Goal: Navigation & Orientation: Find specific page/section

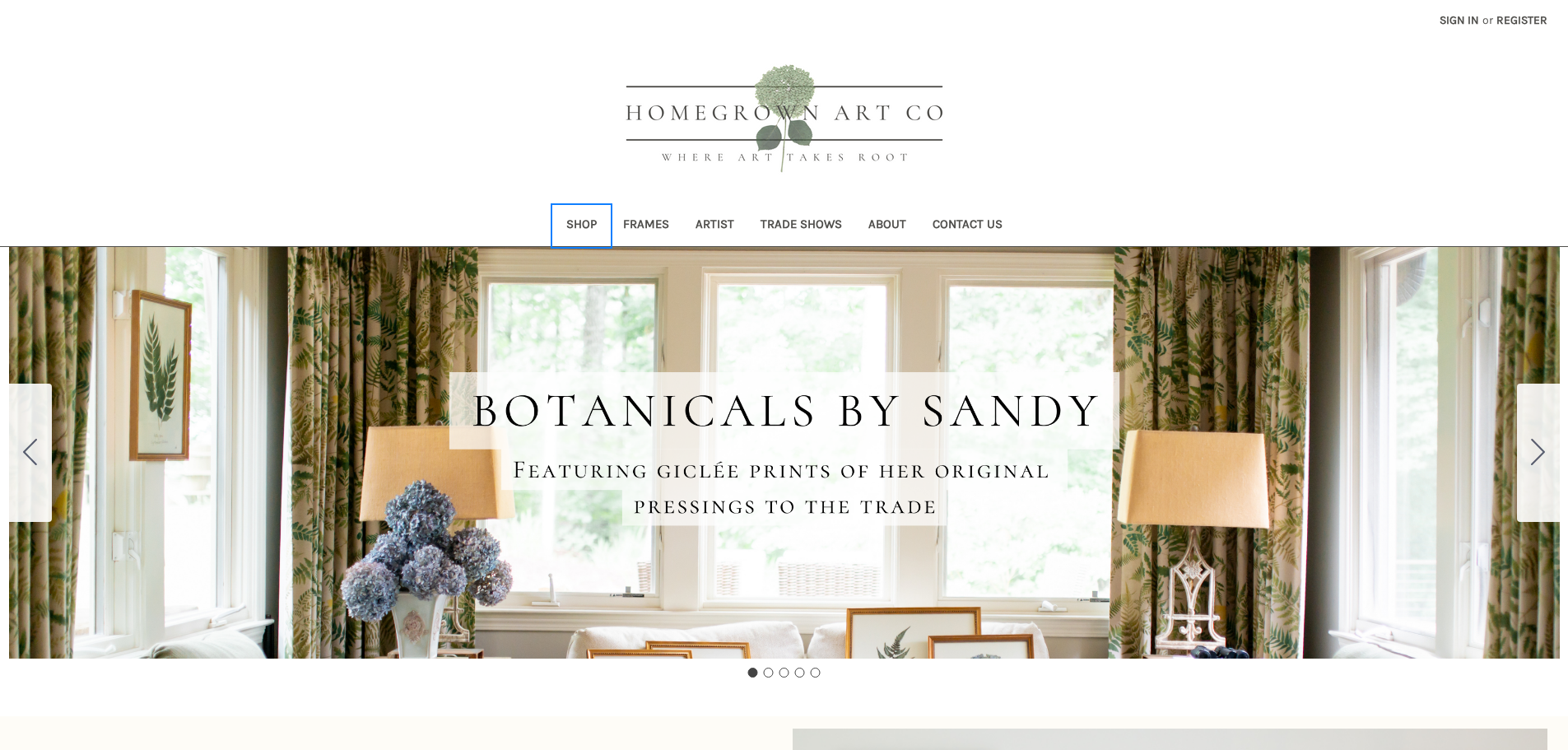
click at [588, 221] on link "Shop" at bounding box center [582, 226] width 57 height 40
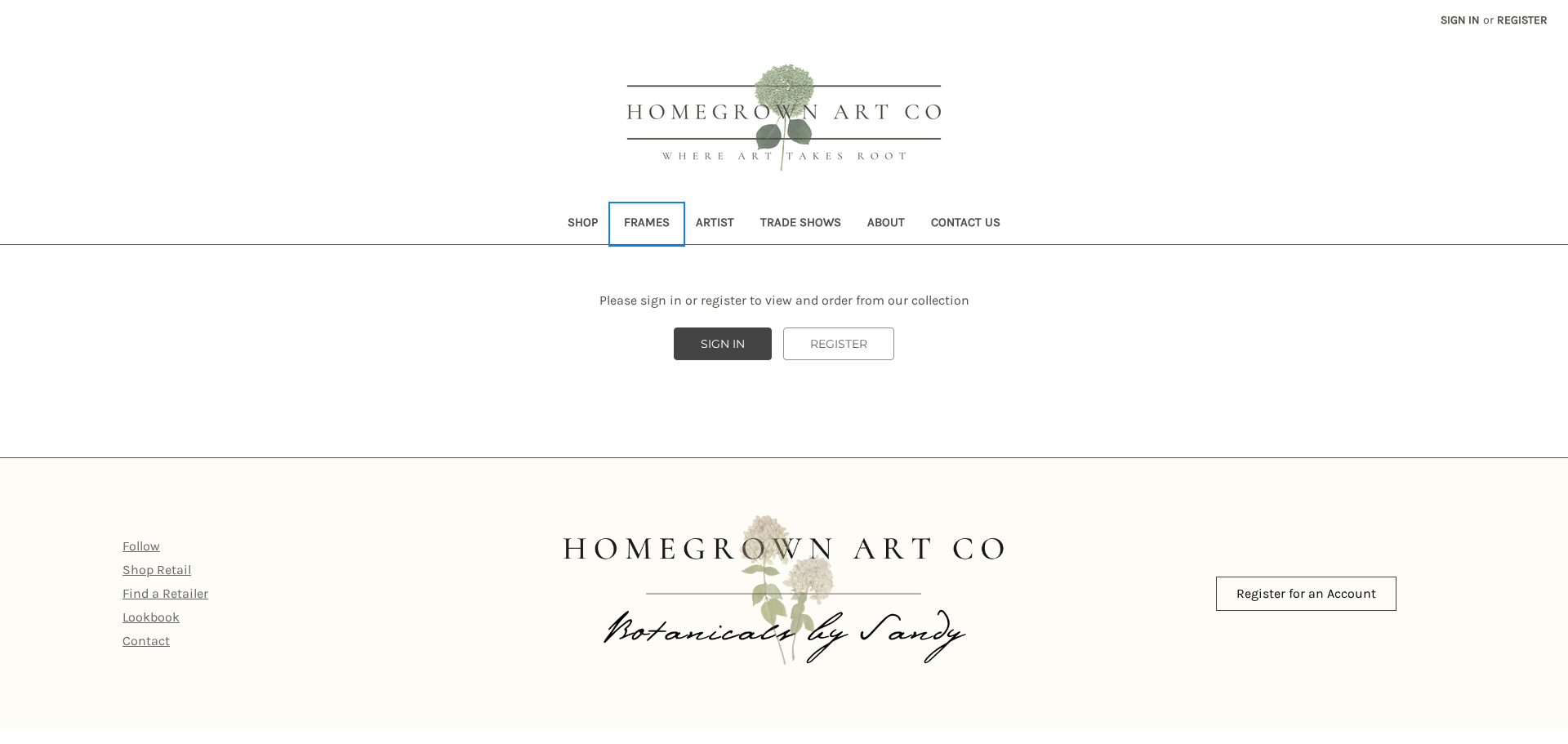
click at [649, 218] on link "Frames" at bounding box center [646, 224] width 72 height 40
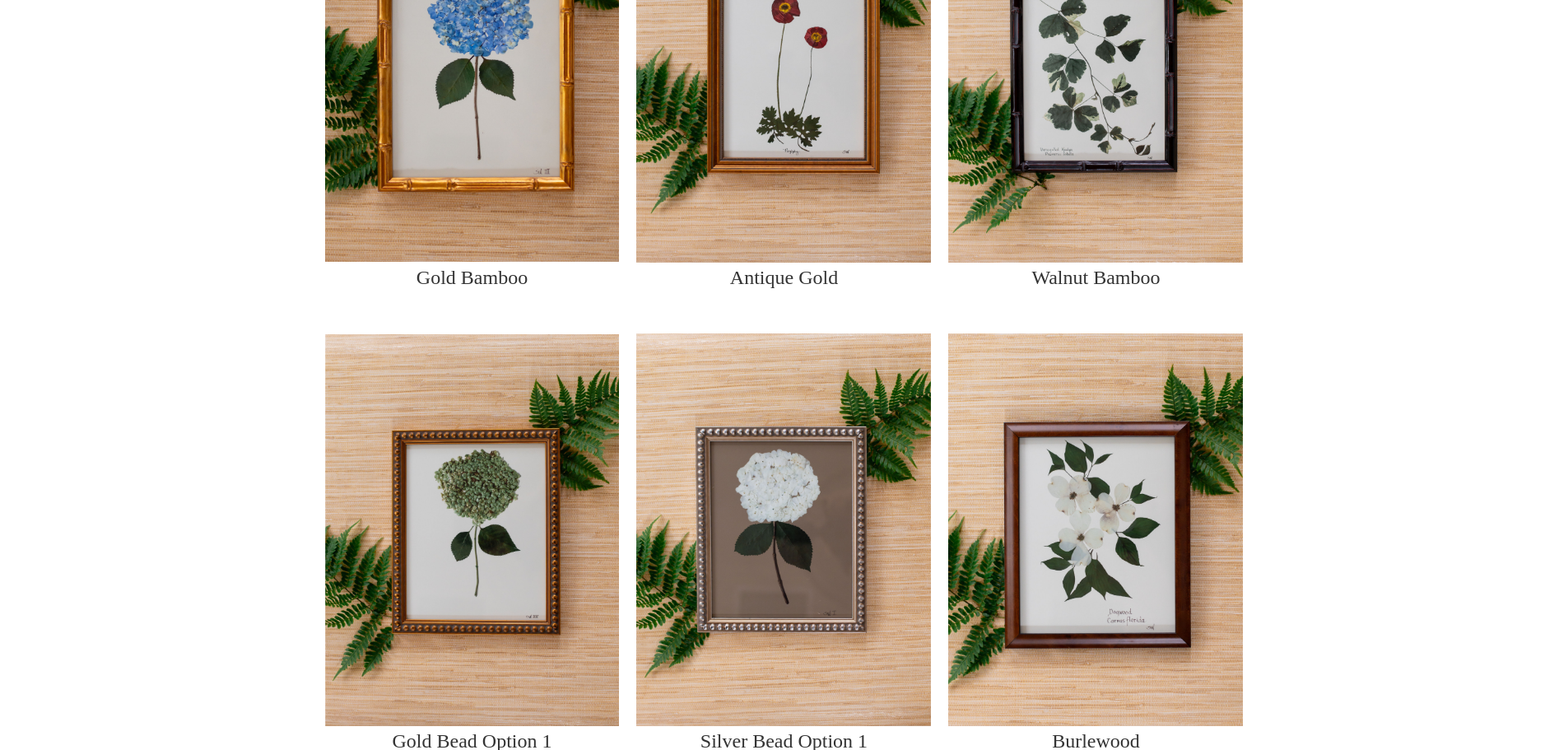
scroll to position [1071, 0]
